Goal: Task Accomplishment & Management: Manage account settings

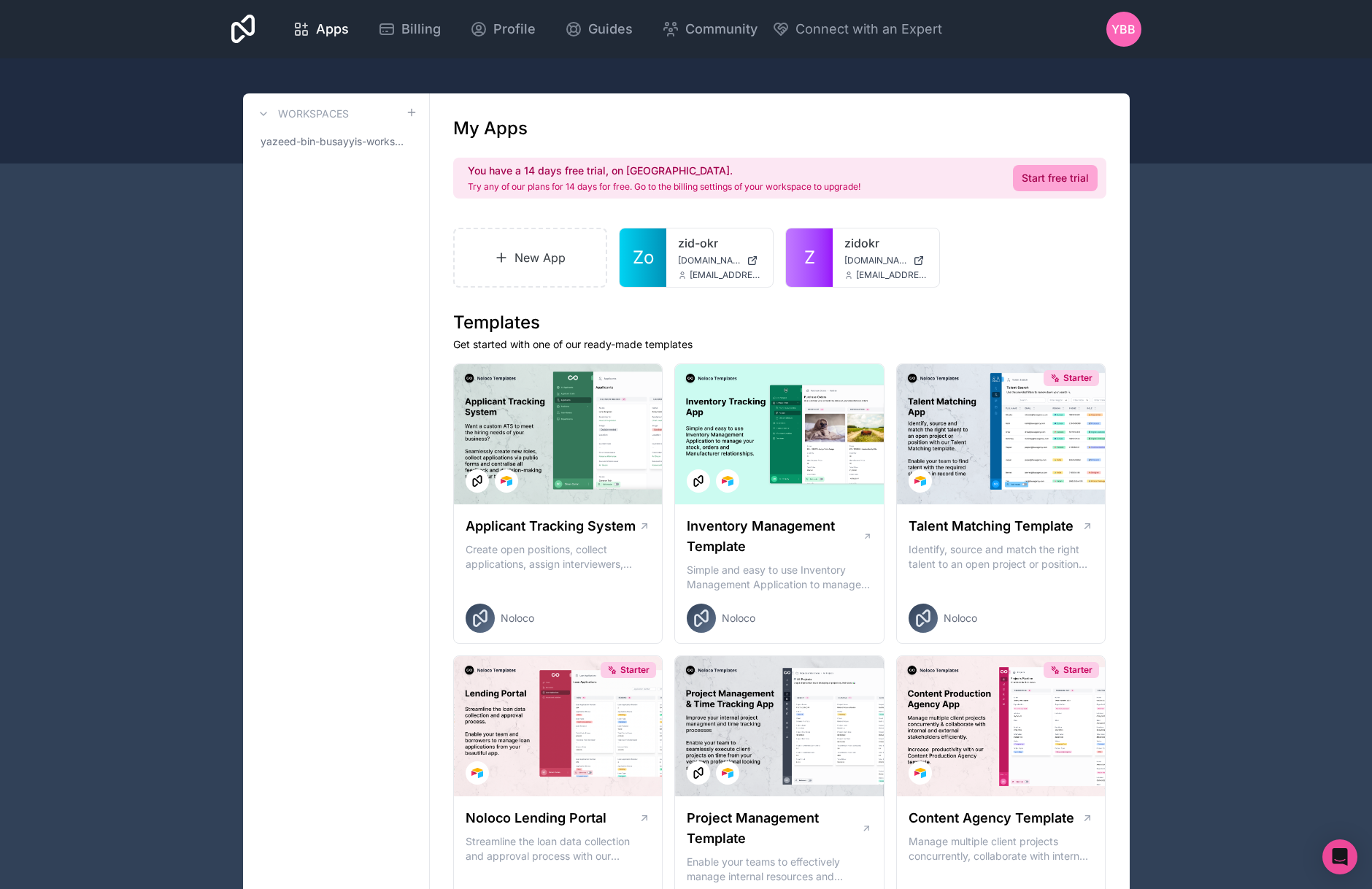
click at [0, 0] on icon at bounding box center [0, 0] width 0 height 0
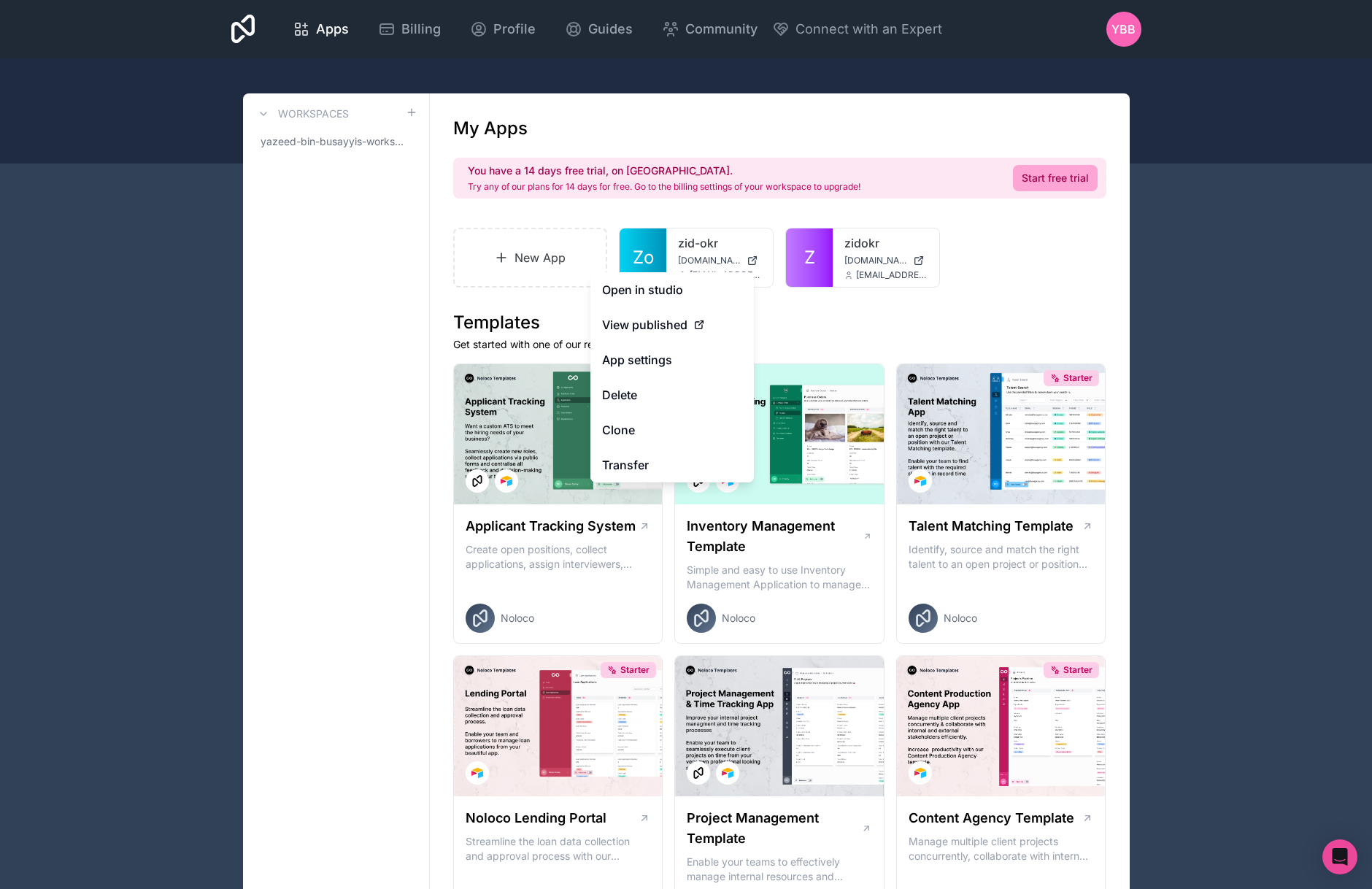
click at [662, 394] on button "Delete" at bounding box center [672, 395] width 164 height 35
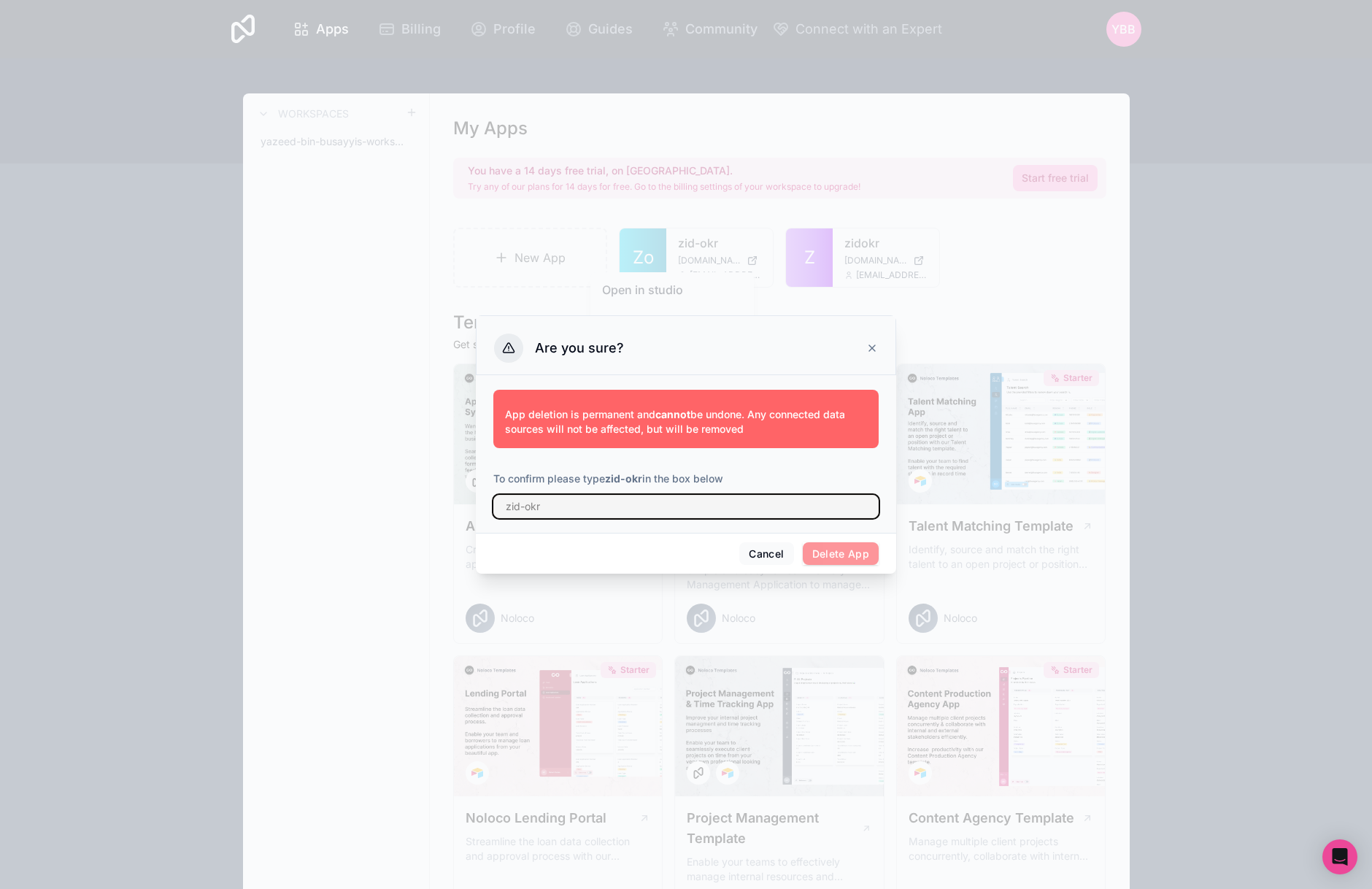
click at [607, 504] on input "text" at bounding box center [686, 507] width 385 height 24
type input "zid-okr"
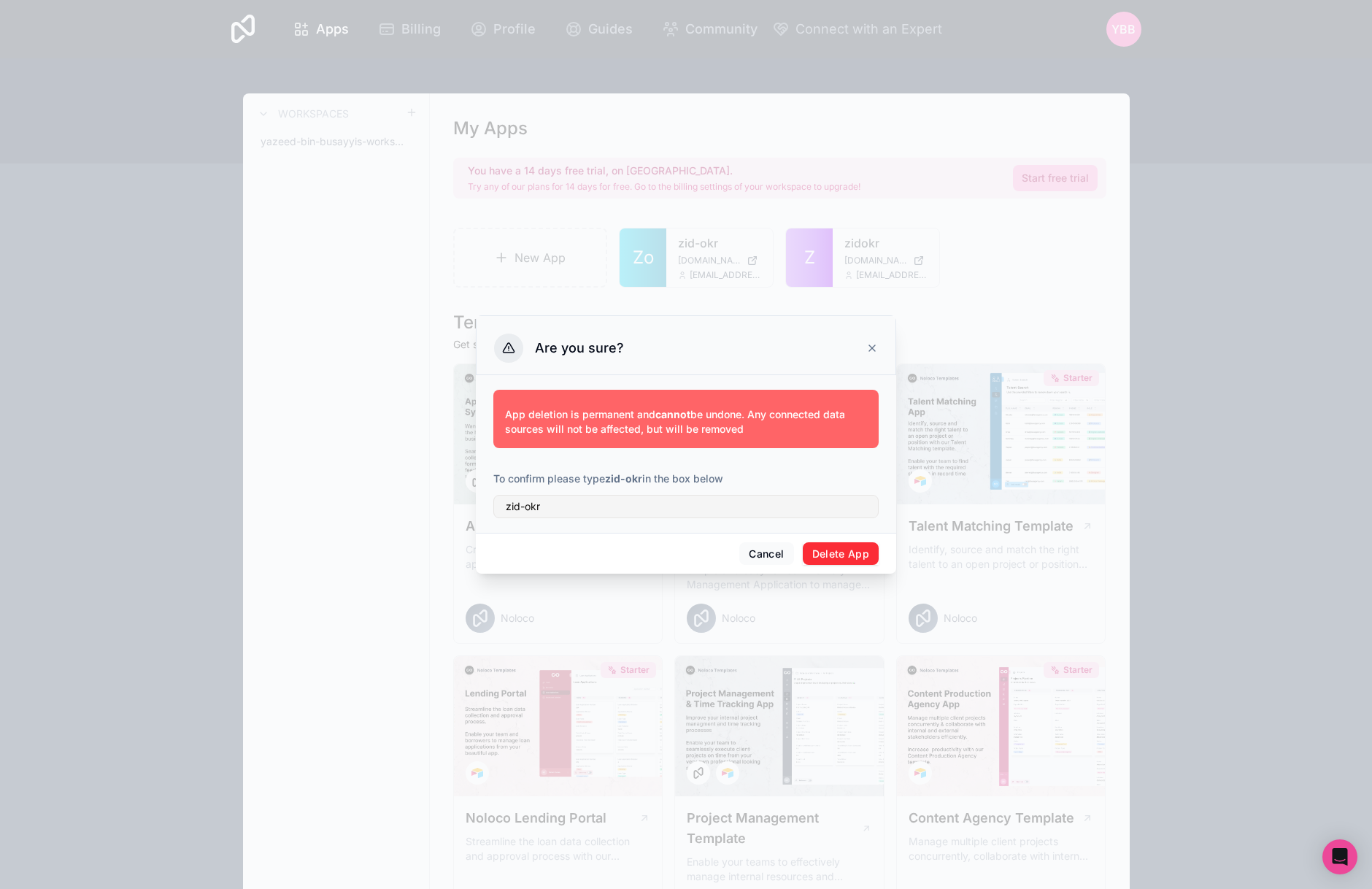
click at [842, 552] on button "Delete App" at bounding box center [841, 554] width 77 height 24
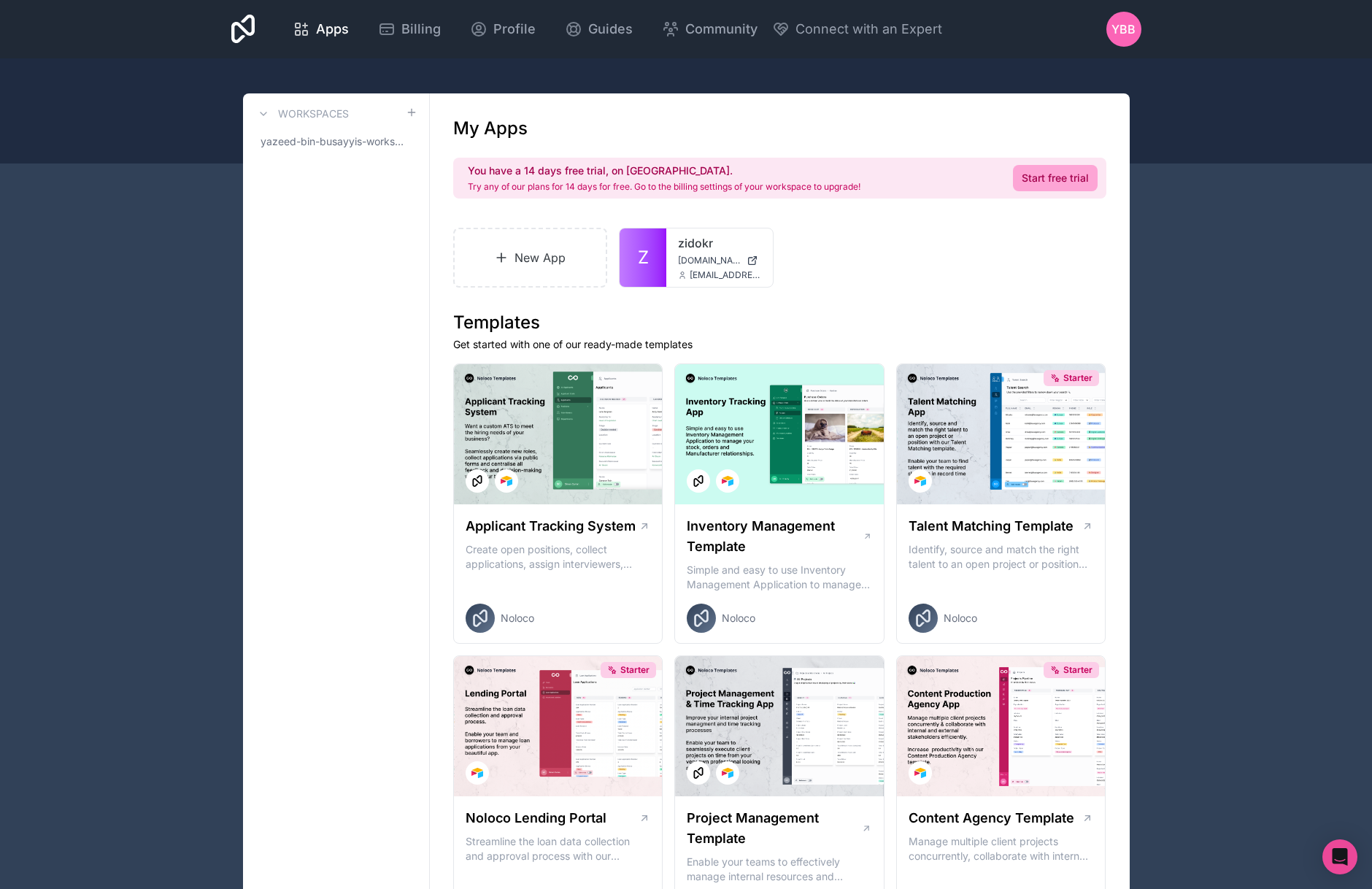
click at [0, 0] on div at bounding box center [0, 0] width 0 height 0
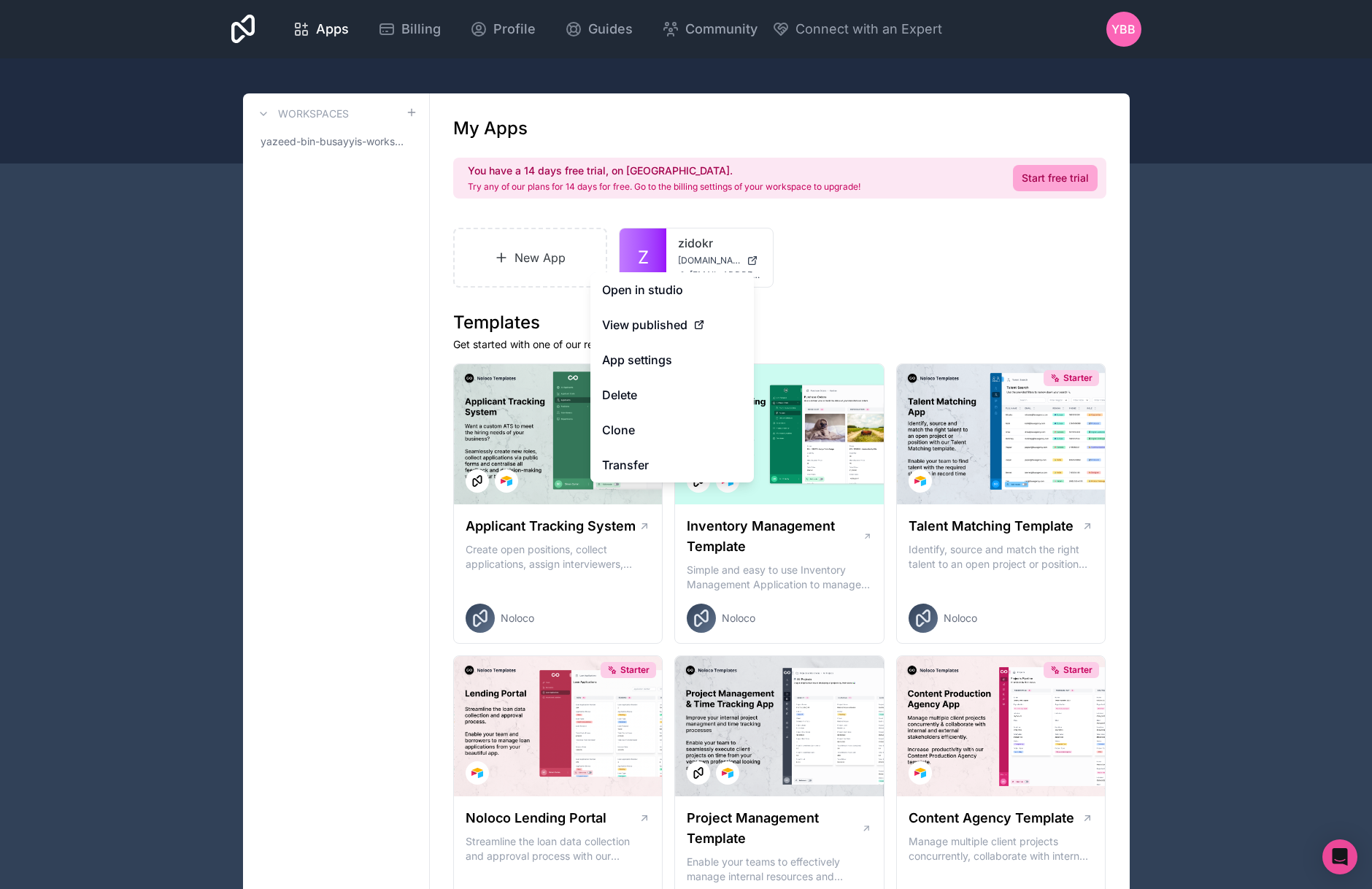
click at [662, 385] on button "Delete" at bounding box center [672, 395] width 164 height 35
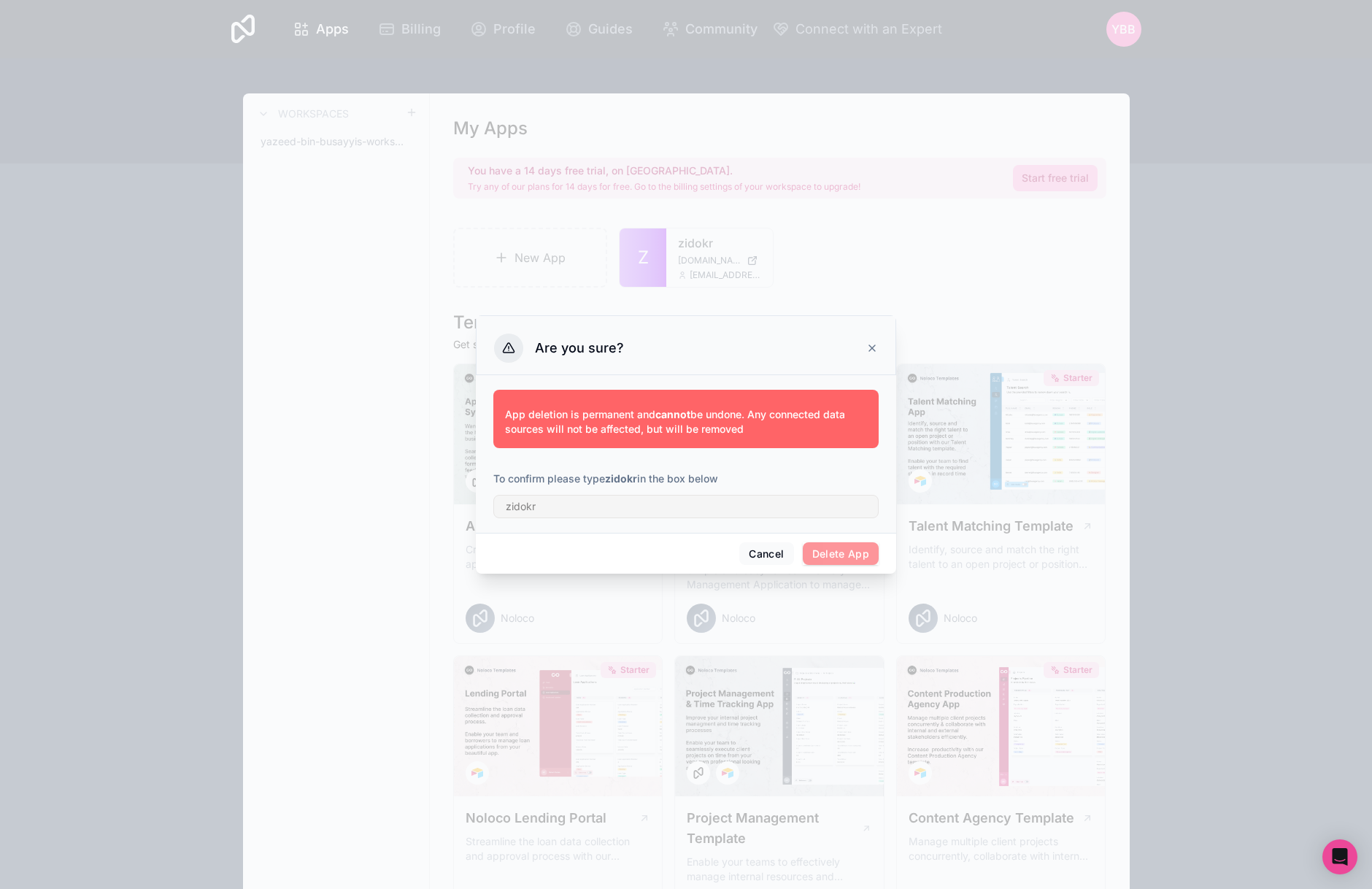
click at [618, 518] on div "App deletion is permanent and cannot be undone. Any connected data sources will…" at bounding box center [686, 450] width 385 height 140
click at [597, 504] on input "text" at bounding box center [686, 507] width 385 height 24
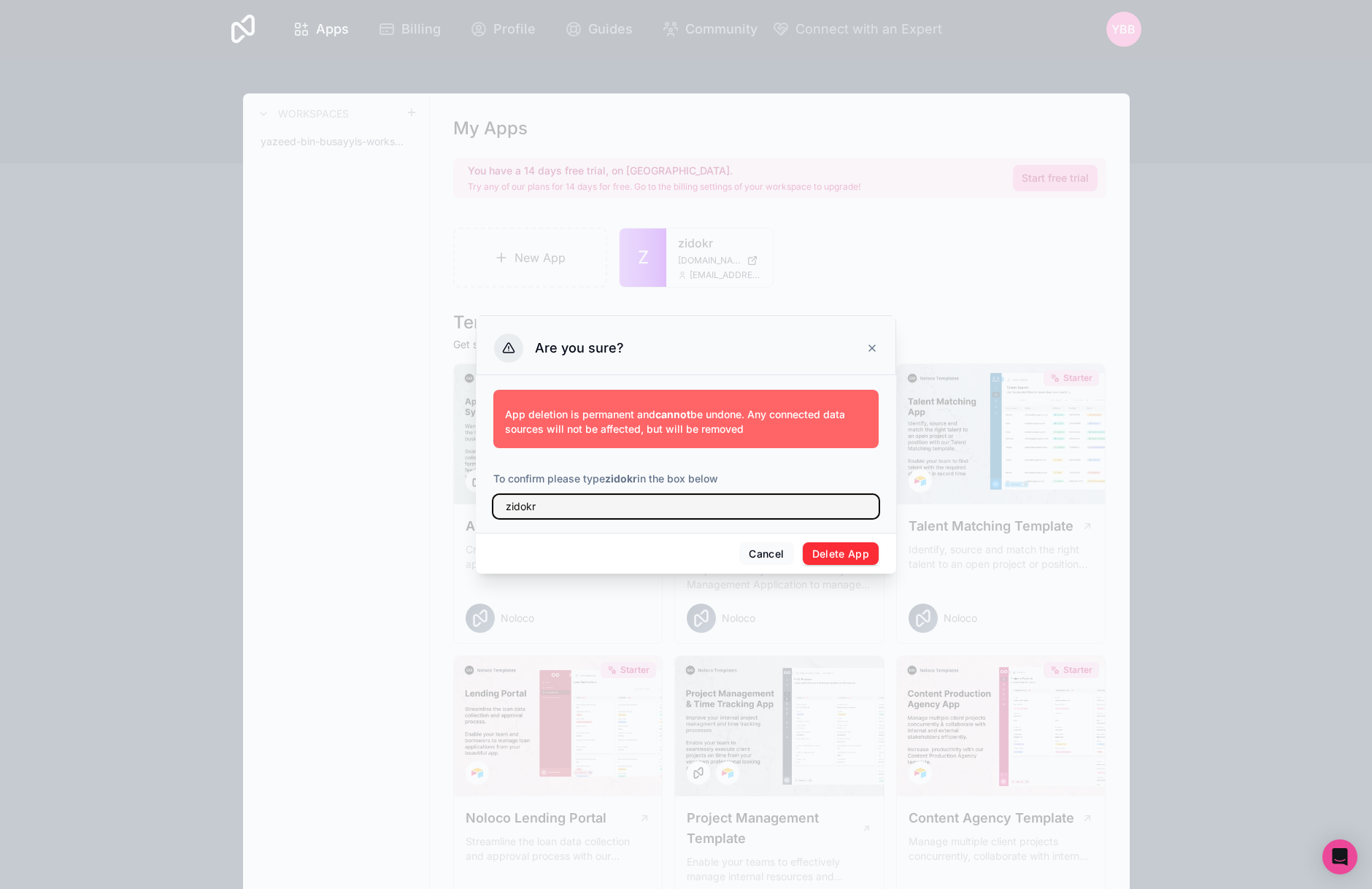
type input "zidokr"
click at [853, 561] on button "Delete App" at bounding box center [841, 554] width 77 height 24
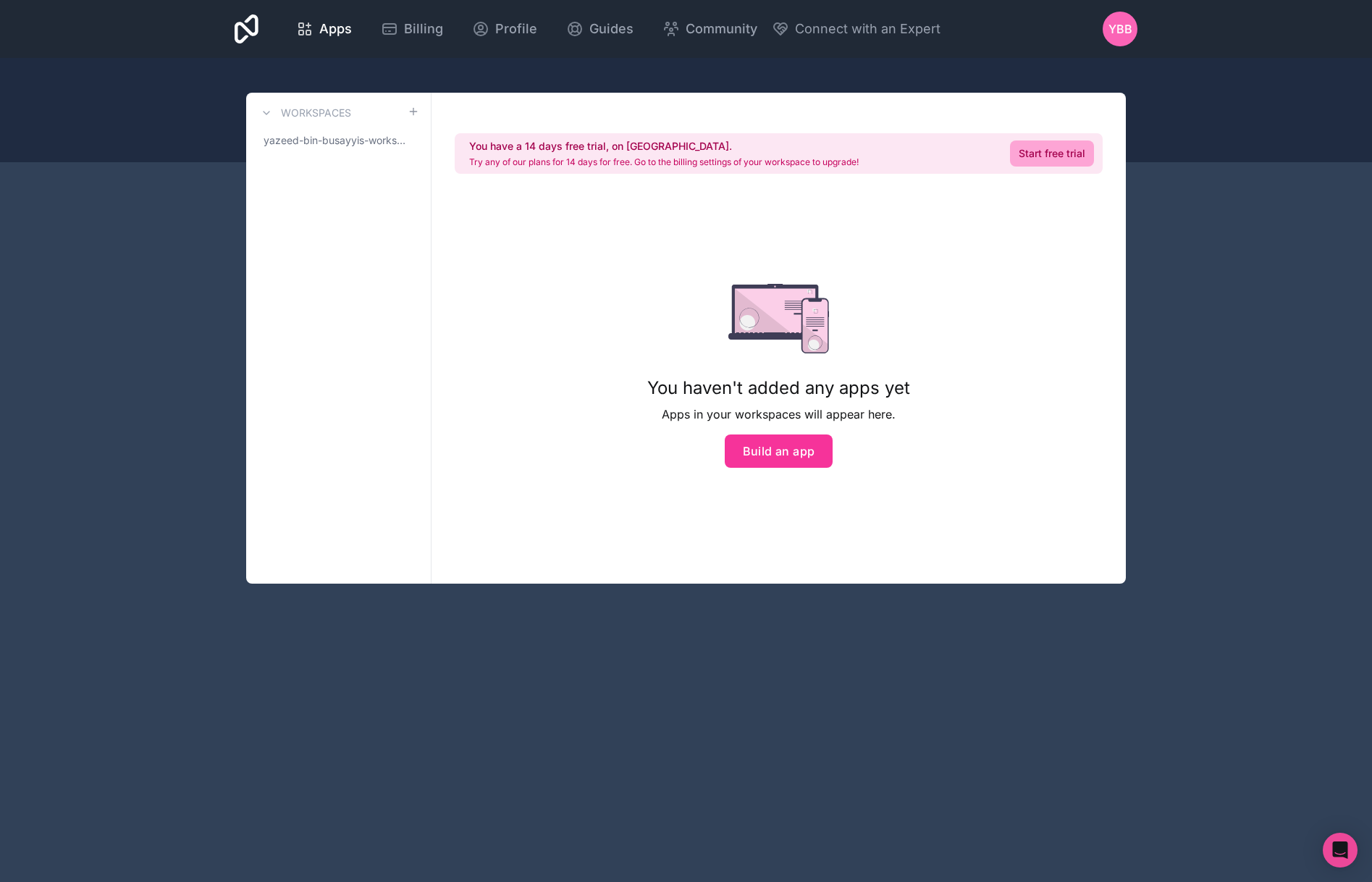
click at [789, 445] on button "Build an app" at bounding box center [779, 451] width 108 height 33
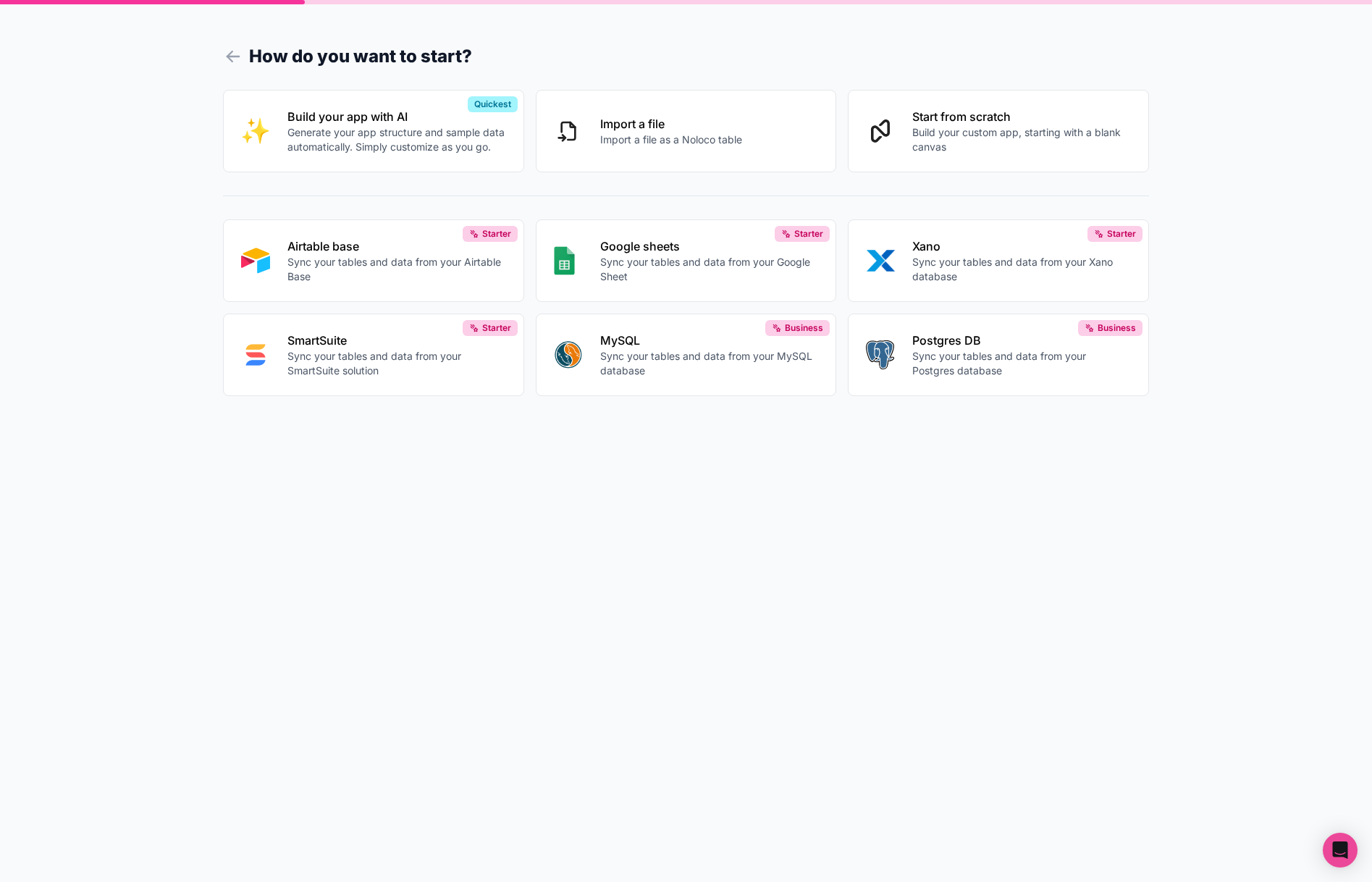
click at [974, 142] on p "Build your custom app, starting with a blank canvas" at bounding box center [1022, 139] width 218 height 29
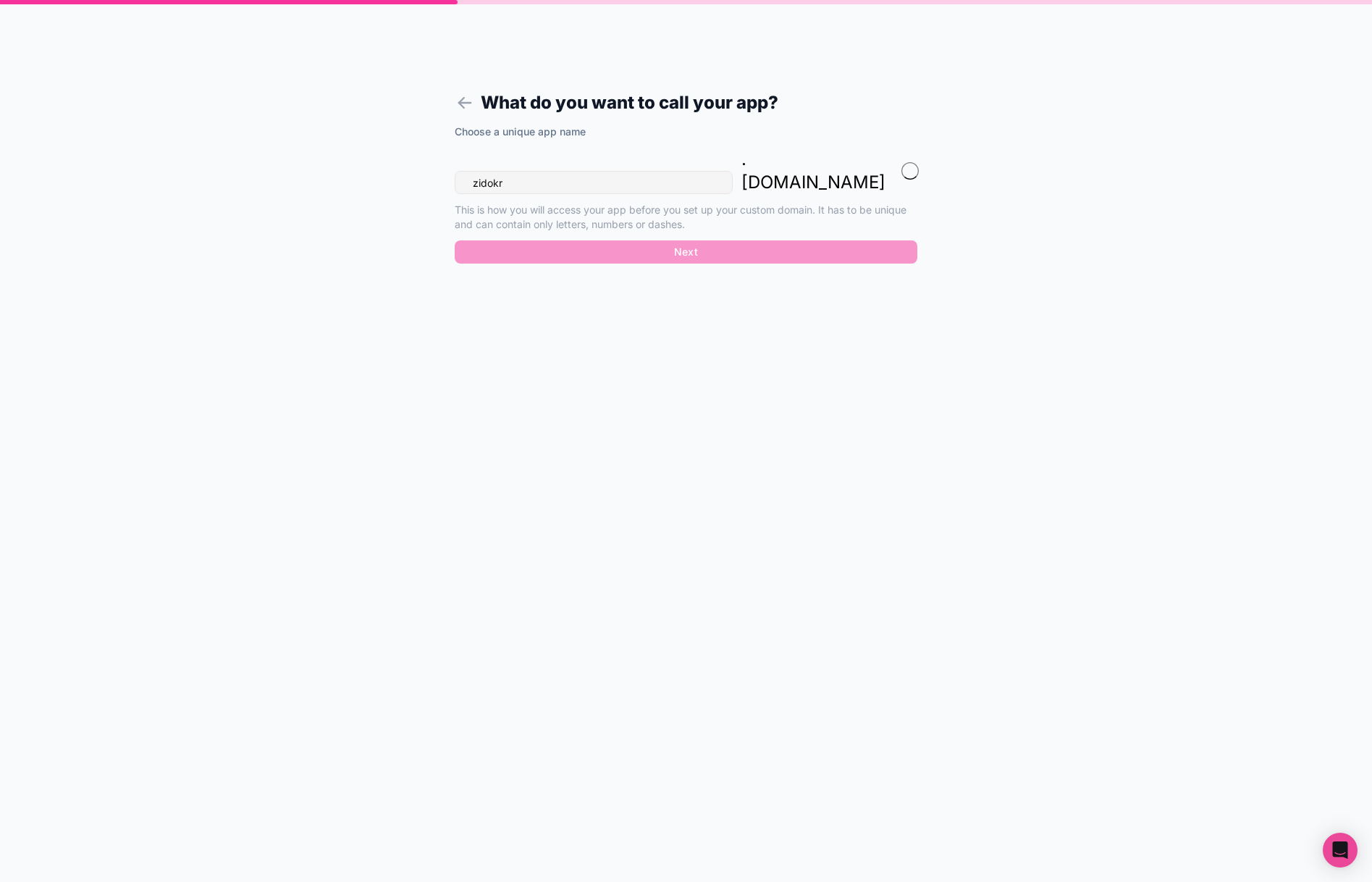
type input "zidokr"
click at [599, 240] on button "Next" at bounding box center [685, 252] width 462 height 24
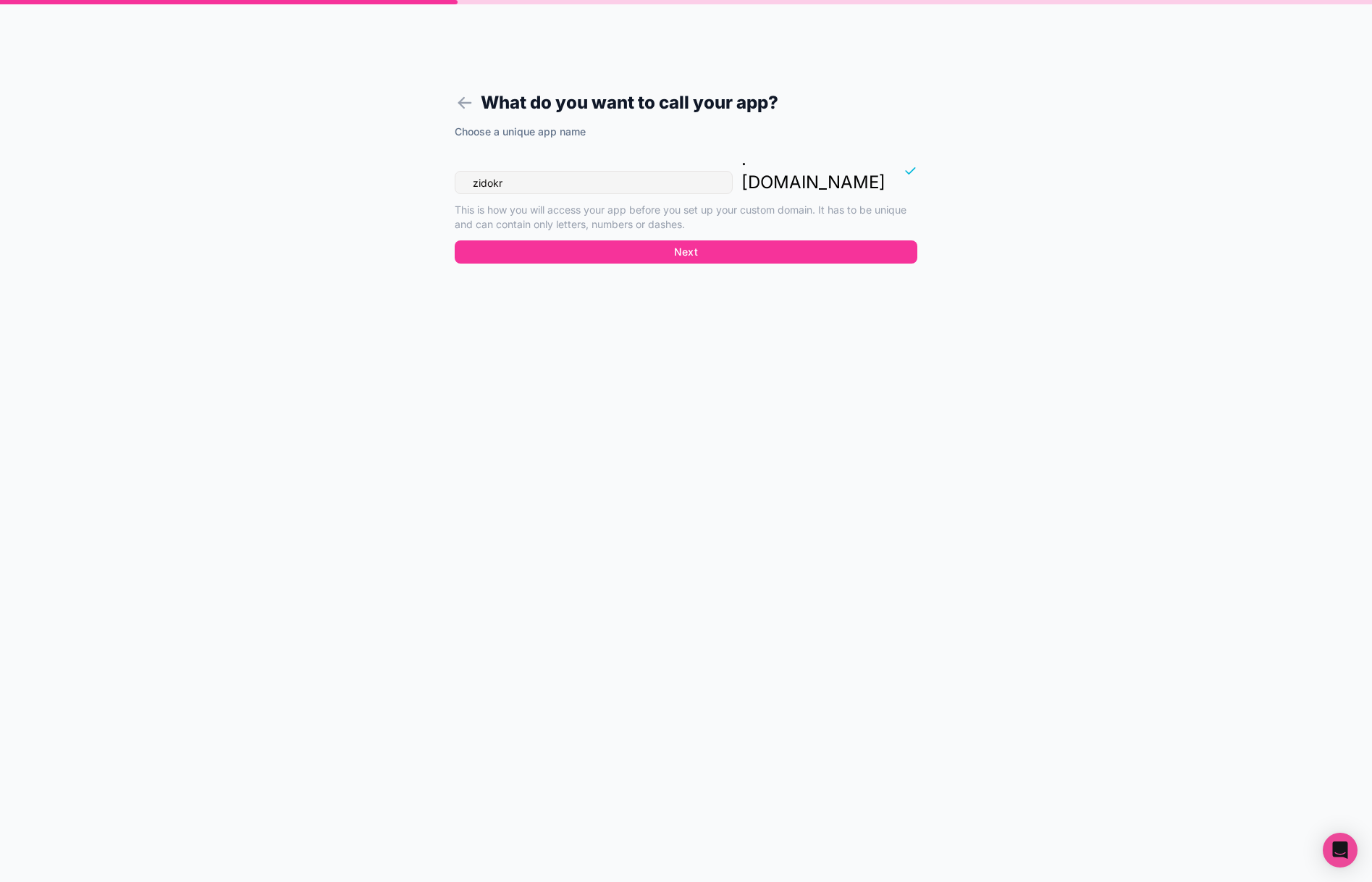
click at [653, 240] on button "Next" at bounding box center [685, 252] width 462 height 24
